Goal: Find contact information: Find contact information

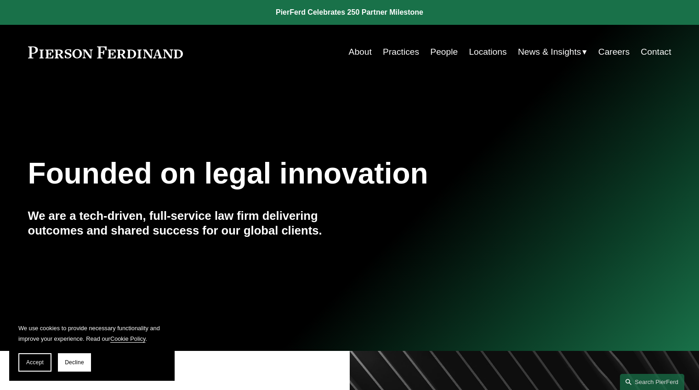
click at [438, 53] on link "People" at bounding box center [444, 51] width 28 height 17
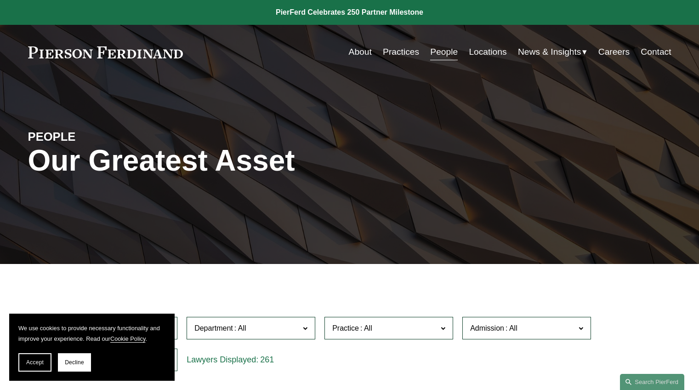
scroll to position [190, 0]
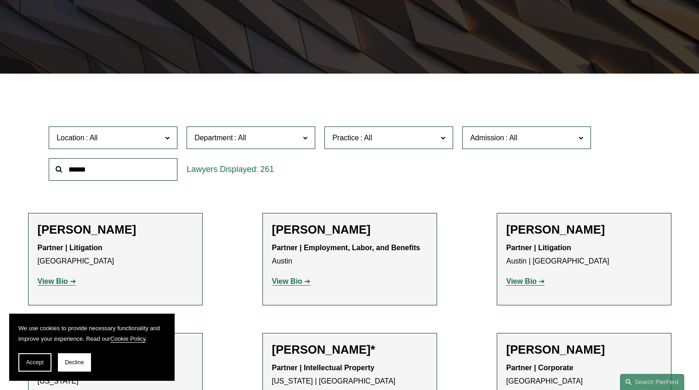
click at [263, 129] on label "Department" at bounding box center [251, 137] width 129 height 23
click at [133, 170] on input "text" at bounding box center [113, 169] width 129 height 23
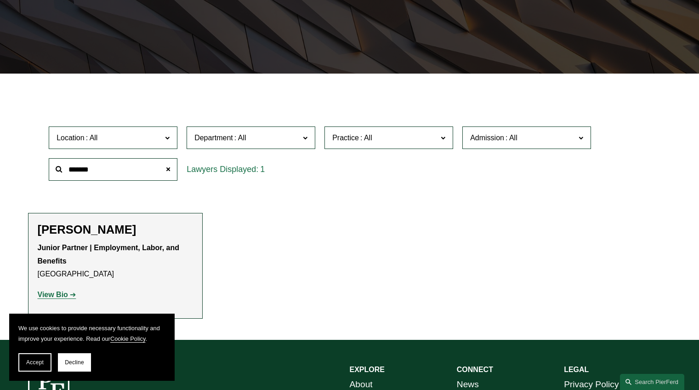
click at [65, 295] on strong "View Bio" at bounding box center [53, 294] width 30 height 8
click at [119, 165] on input "*******" at bounding box center [113, 169] width 129 height 23
type input "********"
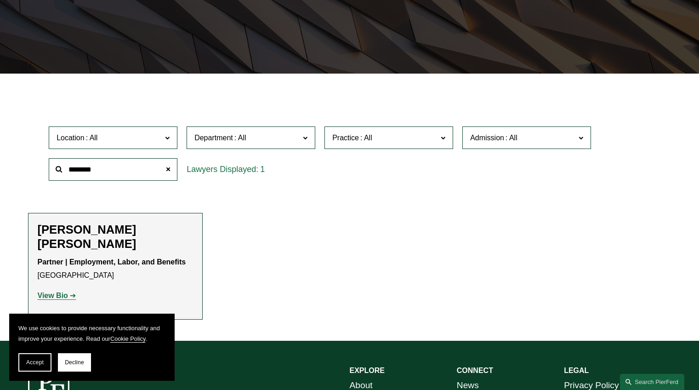
click at [68, 294] on link "View Bio" at bounding box center [57, 295] width 39 height 8
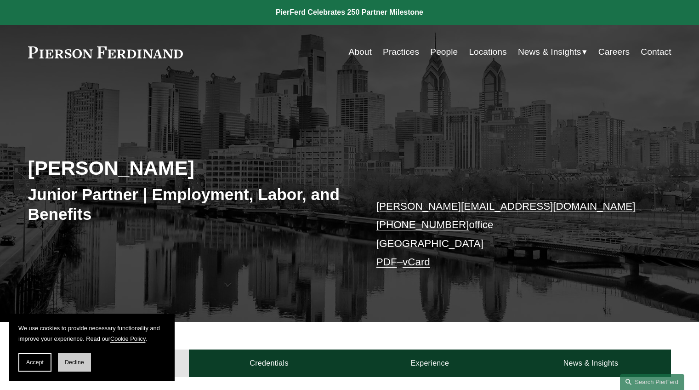
click at [65, 361] on button "Decline" at bounding box center [74, 362] width 33 height 18
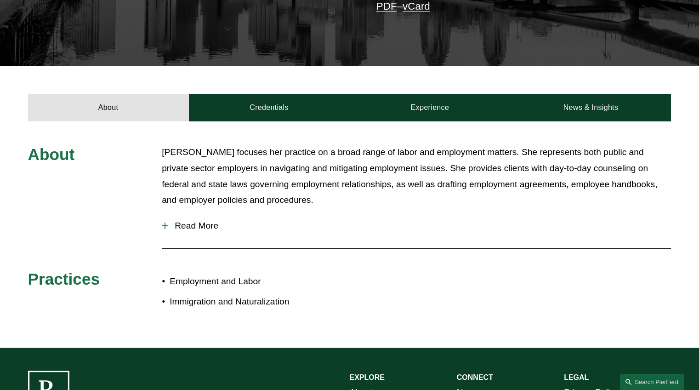
scroll to position [281, 0]
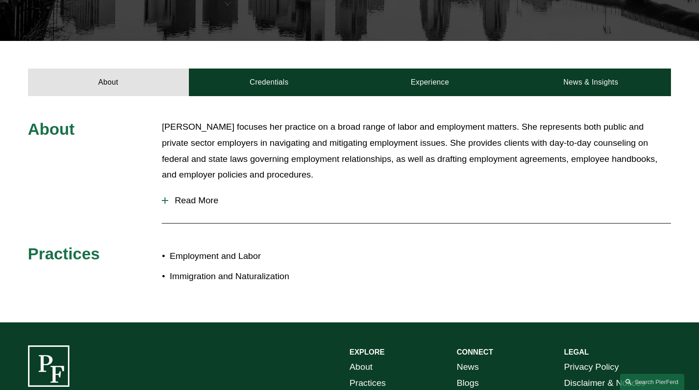
click at [214, 203] on span "Read More" at bounding box center [419, 200] width 503 height 10
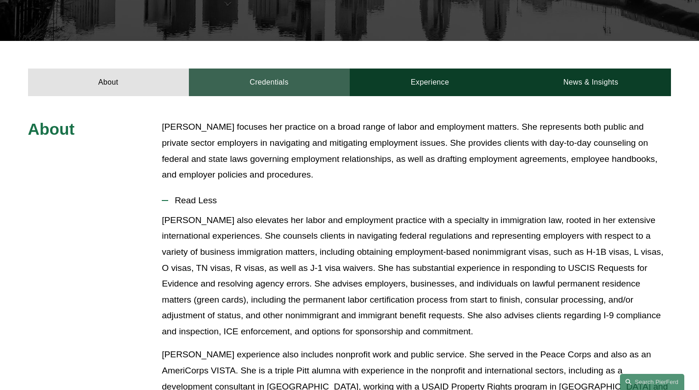
click at [267, 84] on link "Credentials" at bounding box center [269, 82] width 161 height 28
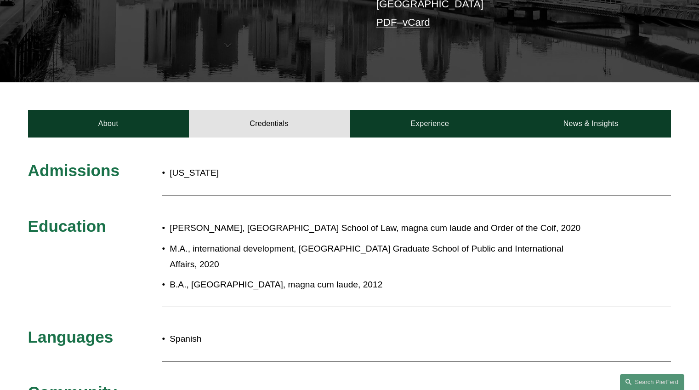
scroll to position [239, 0]
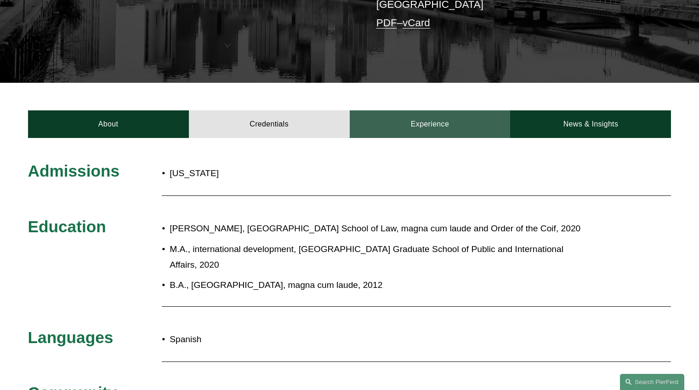
click at [435, 129] on link "Experience" at bounding box center [430, 124] width 161 height 28
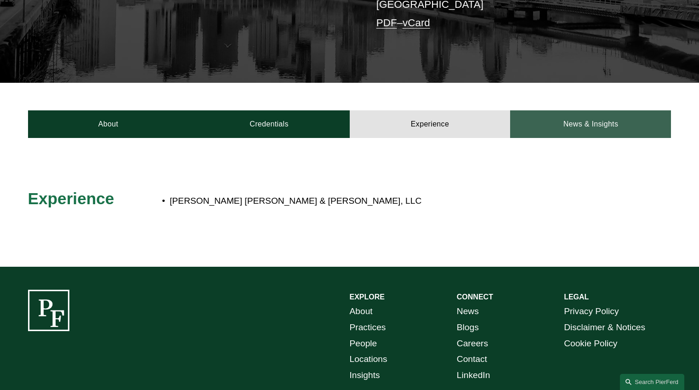
click at [595, 123] on link "News & Insights" at bounding box center [590, 124] width 161 height 28
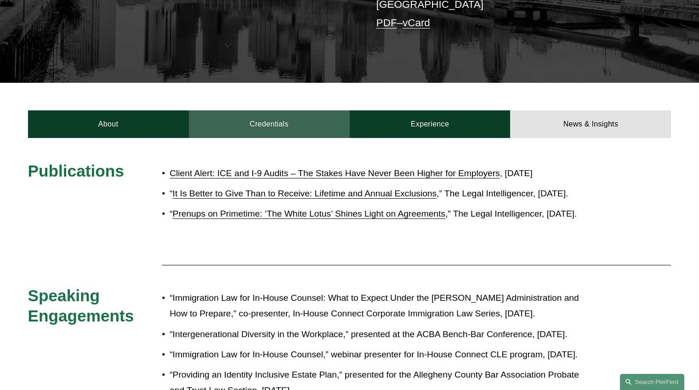
click at [307, 131] on link "Credentials" at bounding box center [269, 124] width 161 height 28
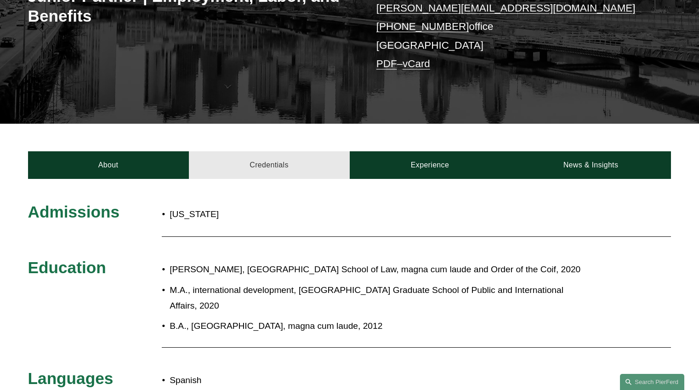
scroll to position [138, 0]
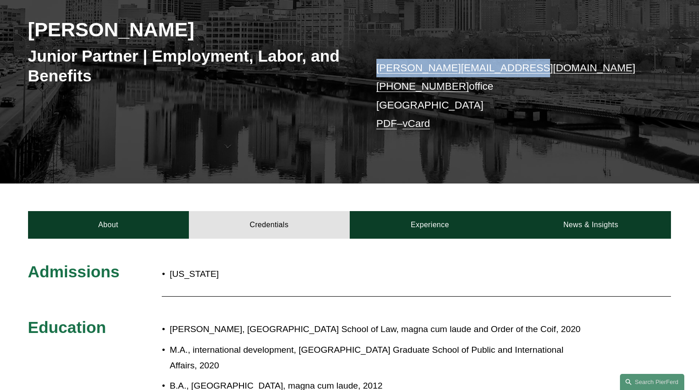
drag, startPoint x: 516, startPoint y: 70, endPoint x: 383, endPoint y: 57, distance: 133.0
click at [383, 57] on div "Allison M. Bustin Junior Partner | Employment, Labor, and Benefits allison.bust…" at bounding box center [349, 72] width 699 height 221
copy link "allison.bustin@pierferd.com"
